Goal: Transaction & Acquisition: Download file/media

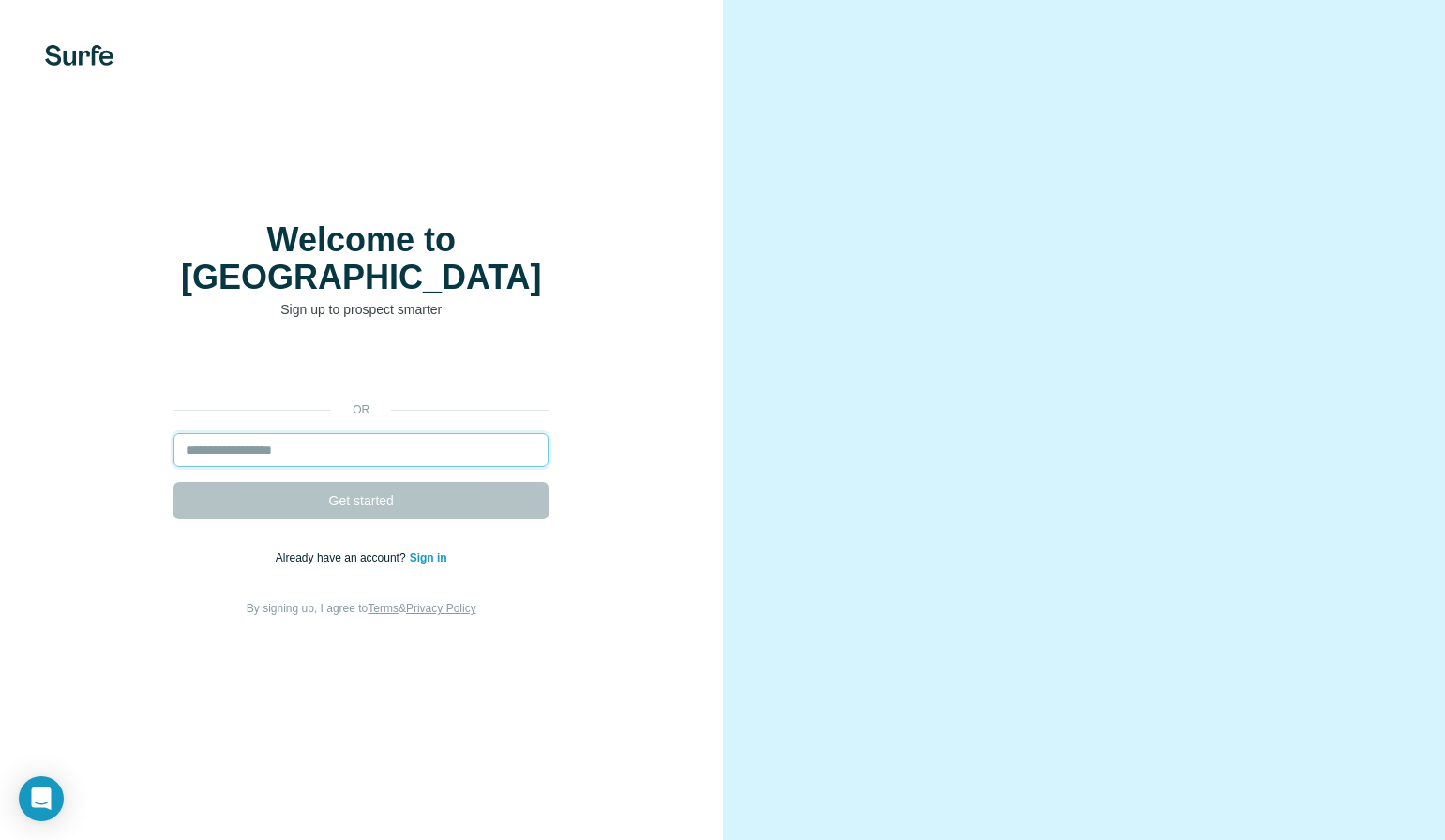
click at [370, 433] on input "email" at bounding box center [361, 450] width 375 height 34
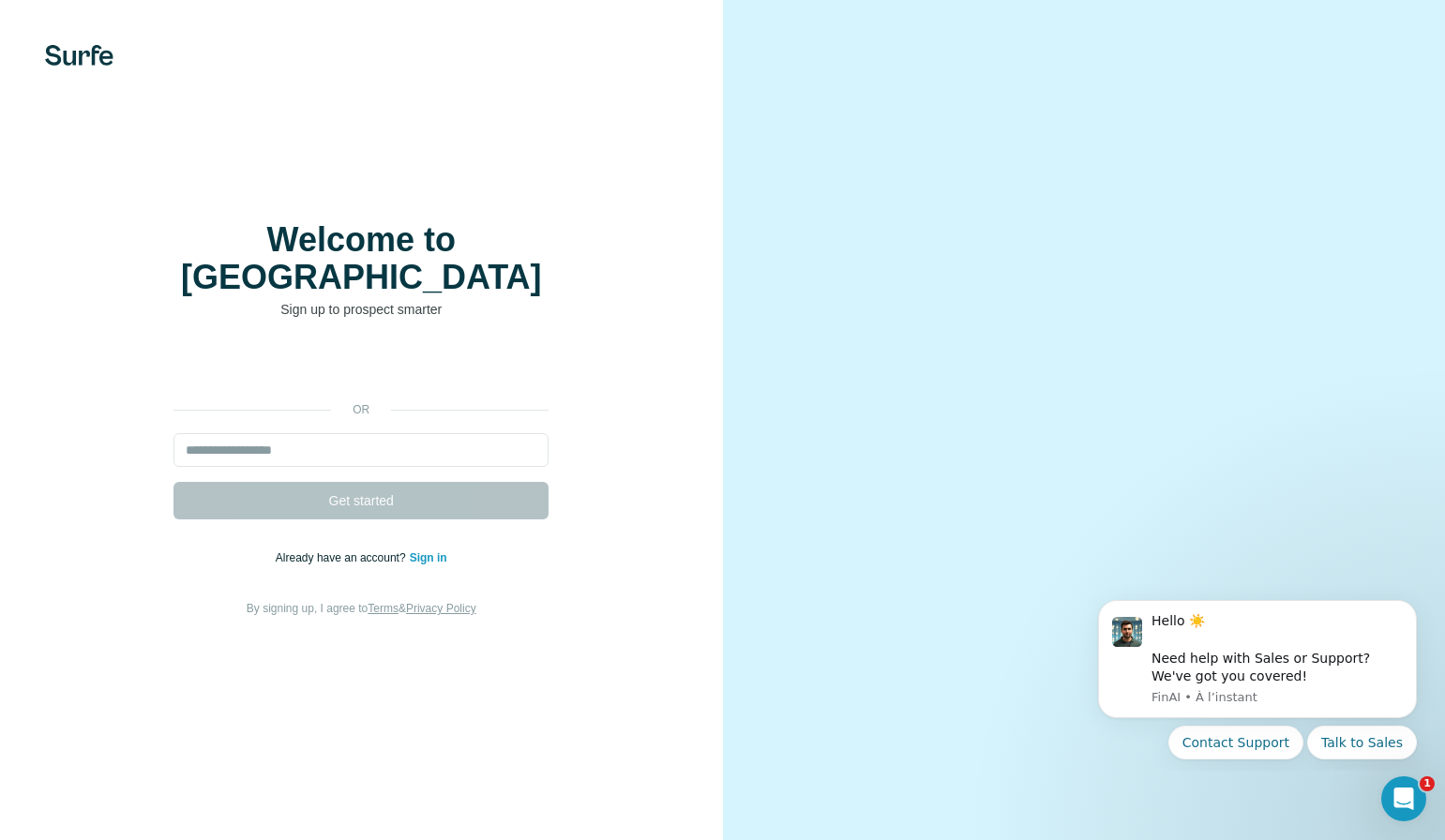
click at [436, 551] on link "Sign in" at bounding box center [429, 557] width 38 height 13
click at [428, 551] on link "Sign in" at bounding box center [429, 557] width 38 height 13
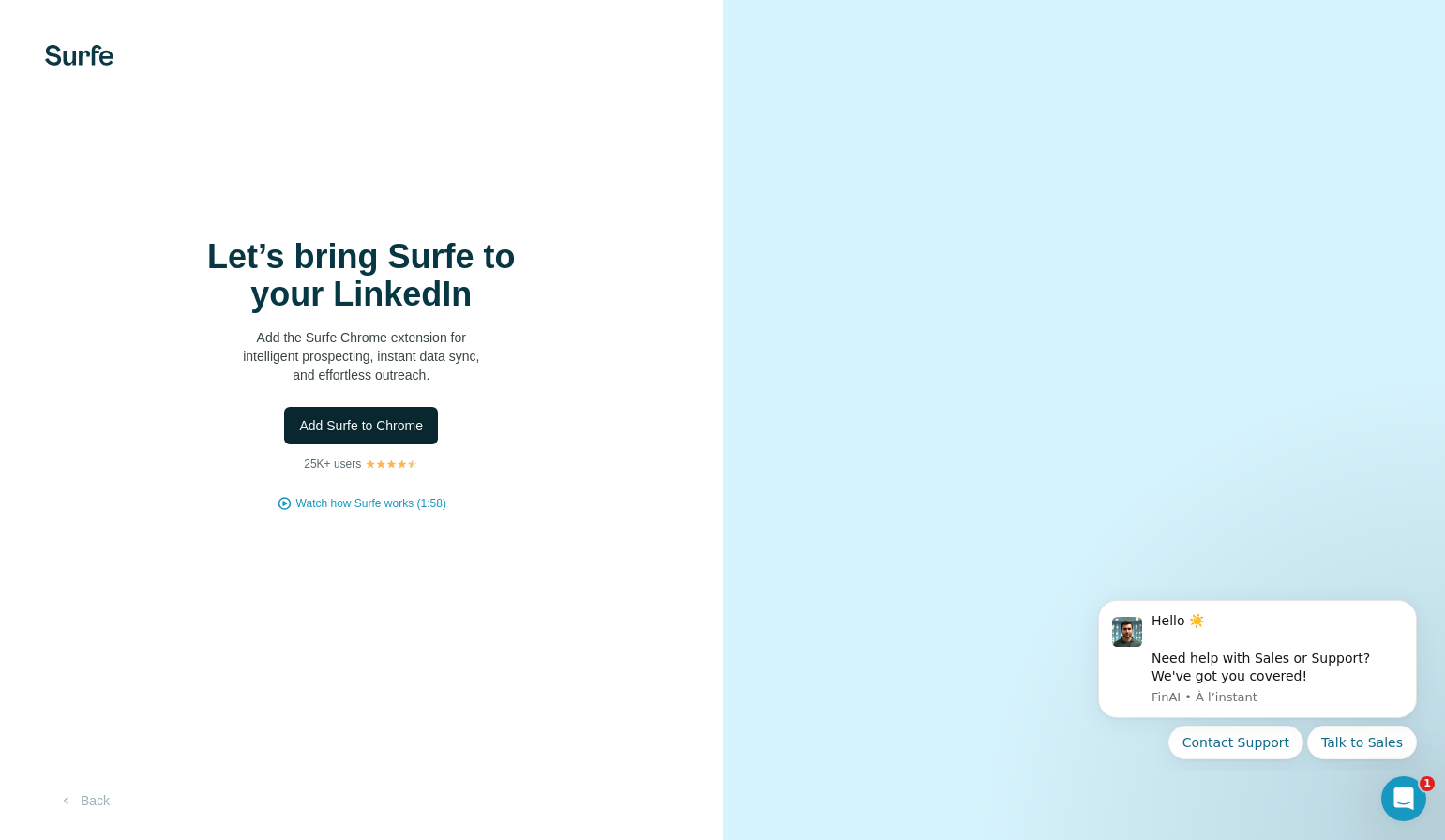
click at [385, 427] on span "Add Surfe to Chrome" at bounding box center [361, 425] width 124 height 19
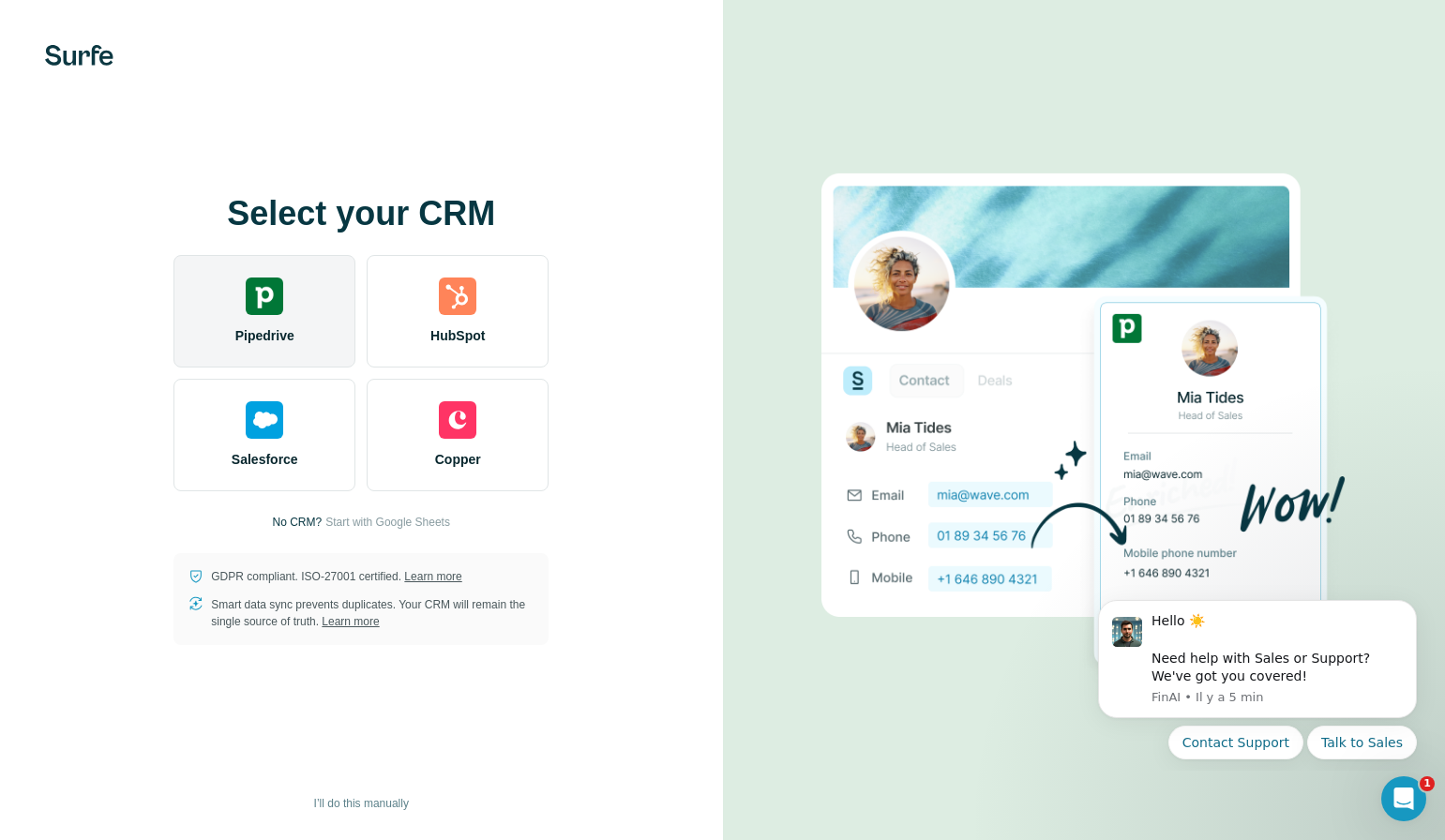
click at [272, 311] on img at bounding box center [264, 296] width 38 height 38
click at [303, 315] on div "Pipedrive" at bounding box center [264, 311] width 182 height 112
